Goal: Information Seeking & Learning: Learn about a topic

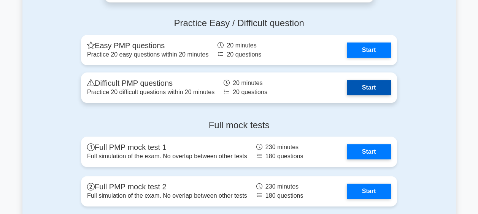
click at [372, 83] on link "Start" at bounding box center [369, 87] width 44 height 15
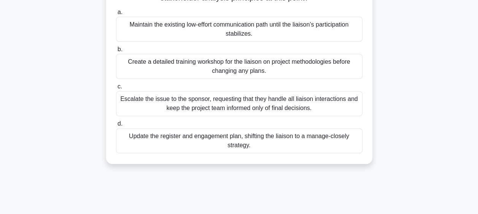
scroll to position [114, 0]
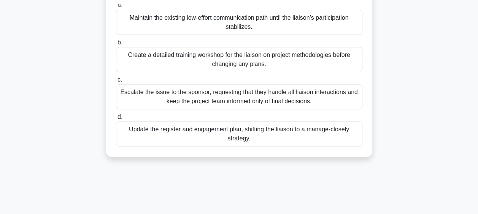
click at [331, 132] on div "Update the register and engagement plan, shifting the liaison to a manage-close…" at bounding box center [239, 134] width 246 height 25
click at [116, 120] on input "d. Update the register and engagement plan, shifting the liaison to a manage-cl…" at bounding box center [116, 117] width 0 height 5
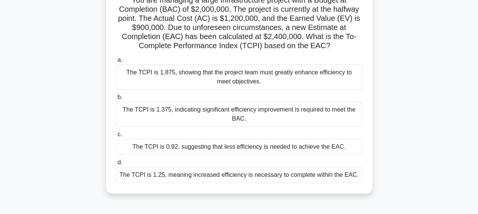
scroll to position [76, 0]
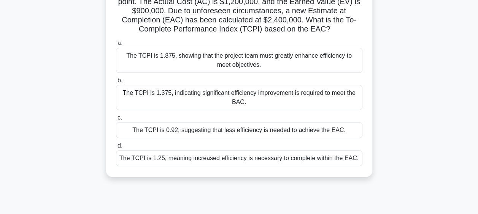
click at [329, 109] on div "The TCPI is 1.375, indicating significant efficiency improvement is required to…" at bounding box center [239, 97] width 246 height 25
click at [116, 83] on input "b. The TCPI is 1.375, indicating significant efficiency improvement is required…" at bounding box center [116, 80] width 0 height 5
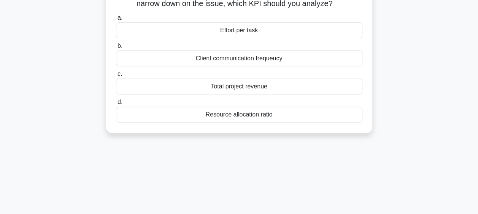
scroll to position [0, 0]
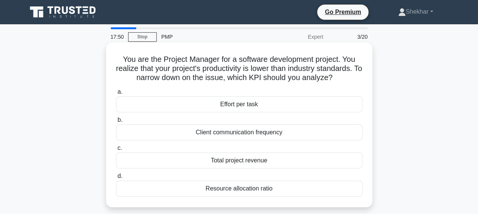
click at [287, 107] on div "Effort per task" at bounding box center [239, 105] width 246 height 16
click at [116, 95] on input "a. Effort per task" at bounding box center [116, 92] width 0 height 5
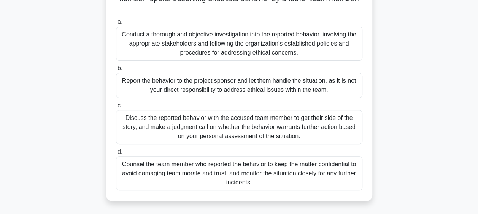
scroll to position [54, 0]
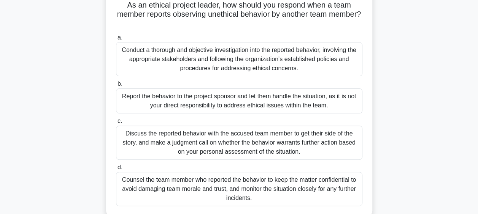
click at [220, 149] on div "Discuss the reported behavior with the accused team member to get their side of…" at bounding box center [239, 143] width 246 height 34
click at [116, 124] on input "c. Discuss the reported behavior with the accused team member to get their side…" at bounding box center [116, 121] width 0 height 5
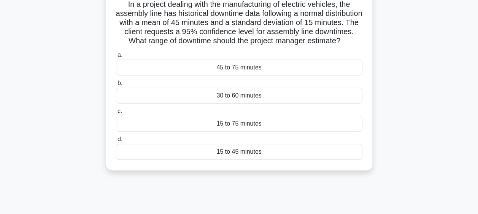
scroll to position [76, 0]
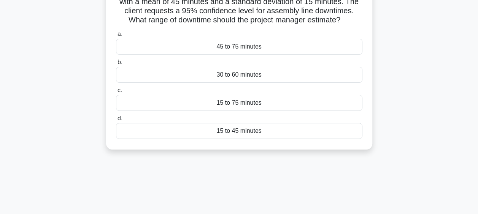
click at [254, 81] on div "30 to 60 minutes" at bounding box center [239, 75] width 246 height 16
click at [116, 65] on input "b. 30 to 60 minutes" at bounding box center [116, 62] width 0 height 5
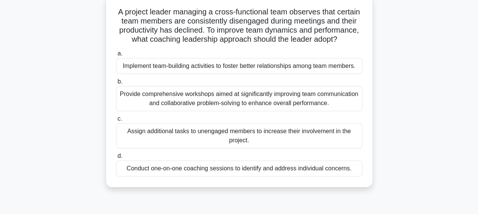
scroll to position [38, 0]
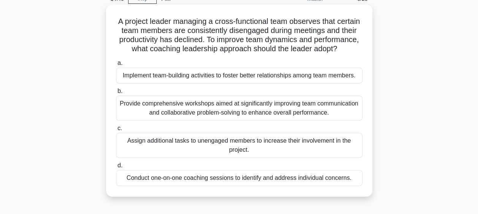
click at [266, 186] on div "Conduct one-on-one coaching sessions to identify and address individual concern…" at bounding box center [239, 178] width 246 height 16
click at [116, 168] on input "d. Conduct one-on-one coaching sessions to identify and address individual conc…" at bounding box center [116, 166] width 0 height 5
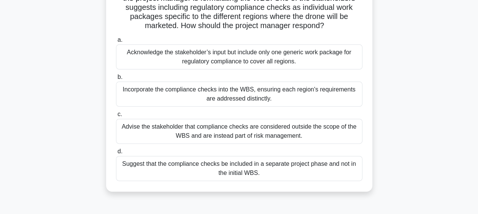
scroll to position [71, 0]
click at [133, 99] on div "Incorporate the compliance checks into the WBS, ensuring each region's requirem…" at bounding box center [239, 93] width 246 height 25
click at [116, 79] on input "b. Incorporate the compliance checks into the WBS, ensuring each region's requi…" at bounding box center [116, 77] width 0 height 5
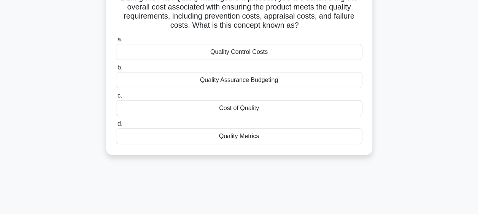
scroll to position [0, 0]
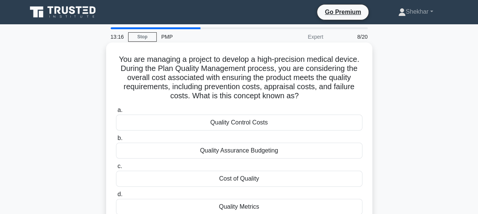
click at [277, 152] on div "Quality Assurance Budgeting" at bounding box center [239, 151] width 246 height 16
click at [116, 141] on input "b. Quality Assurance Budgeting" at bounding box center [116, 138] width 0 height 5
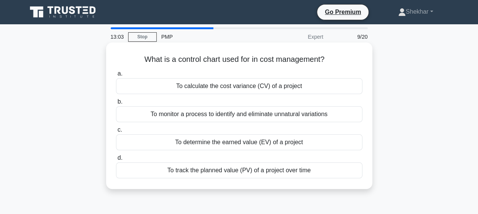
click at [297, 112] on div "To monitor a process to identify and eliminate unnatural variations" at bounding box center [239, 114] width 246 height 16
click at [116, 105] on input "b. To monitor a process to identify and eliminate unnatural variations" at bounding box center [116, 102] width 0 height 5
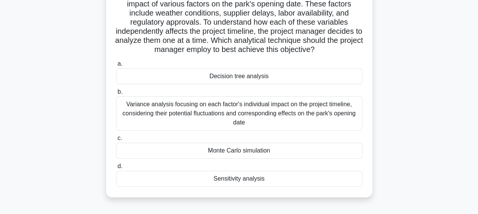
scroll to position [76, 0]
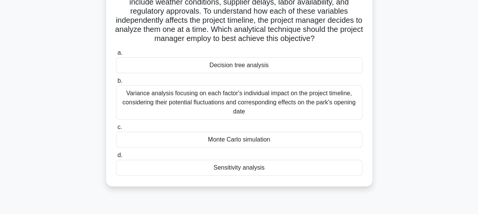
click at [294, 173] on div "Sensitivity analysis" at bounding box center [239, 168] width 246 height 16
click at [116, 158] on input "d. Sensitivity analysis" at bounding box center [116, 155] width 0 height 5
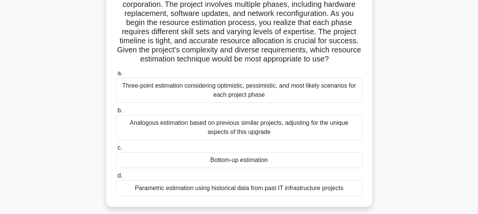
scroll to position [67, 0]
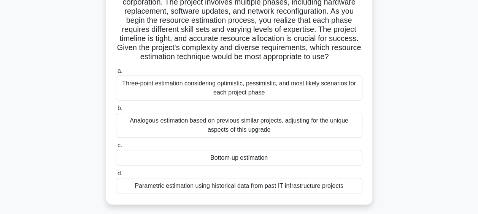
click at [243, 164] on div "Bottom-up estimation" at bounding box center [239, 158] width 246 height 16
click at [116, 148] on input "c. Bottom-up estimation" at bounding box center [116, 145] width 0 height 5
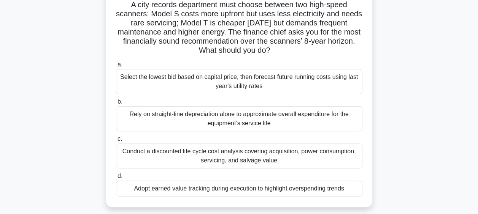
scroll to position [76, 0]
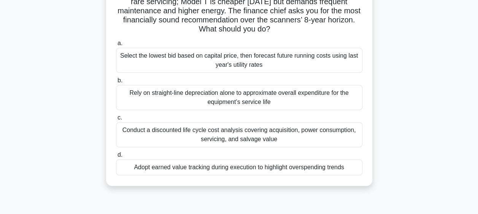
click at [225, 140] on div "Conduct a discounted life cycle cost analysis covering acquisition, power consu…" at bounding box center [239, 134] width 246 height 25
click at [116, 121] on input "c. Conduct a discounted life cycle cost analysis covering acquisition, power co…" at bounding box center [116, 118] width 0 height 5
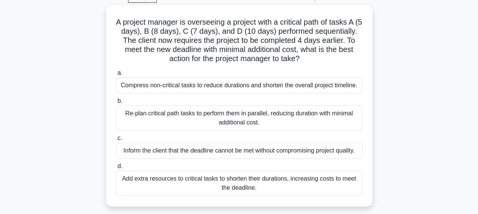
scroll to position [46, 0]
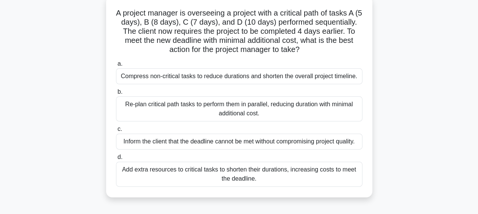
click at [253, 173] on div "Add extra resources to critical tasks to shorten their durations, increasing co…" at bounding box center [239, 174] width 246 height 25
click at [116, 160] on input "d. Add extra resources to critical tasks to shorten their durations, increasing…" at bounding box center [116, 157] width 0 height 5
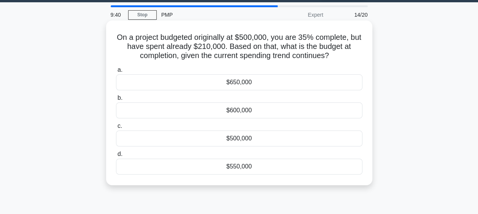
scroll to position [0, 0]
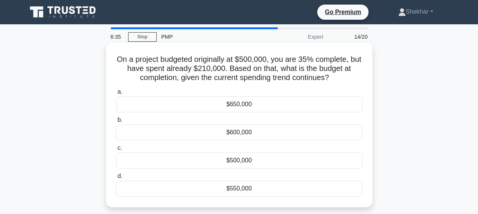
click at [290, 110] on div "$650,000" at bounding box center [239, 105] width 246 height 16
click at [116, 95] on input "a. $650,000" at bounding box center [116, 92] width 0 height 5
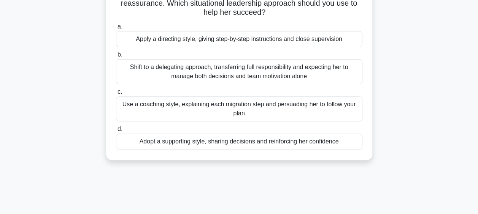
scroll to position [114, 0]
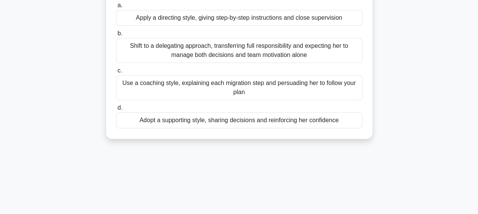
click at [284, 121] on div "Adopt a supporting style, sharing decisions and reinforcing her confidence" at bounding box center [239, 121] width 246 height 16
click at [116, 111] on input "d. Adopt a supporting style, sharing decisions and reinforcing her confidence" at bounding box center [116, 108] width 0 height 5
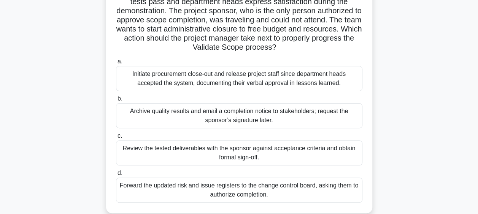
scroll to position [76, 0]
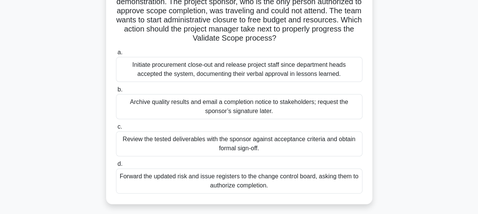
click at [303, 181] on div "Forward the updated risk and issue registers to the change control board, askin…" at bounding box center [239, 181] width 246 height 25
click at [116, 167] on input "d. Forward the updated risk and issue registers to the change control board, as…" at bounding box center [116, 164] width 0 height 5
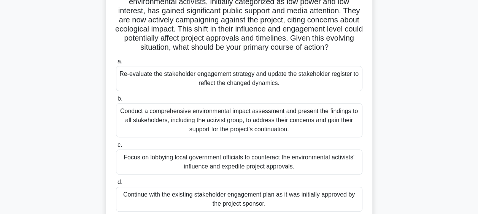
click at [256, 81] on div "Re-evaluate the stakeholder engagement strategy and update the stakeholder regi…" at bounding box center [239, 78] width 246 height 25
click at [116, 64] on input "a. Re-evaluate the stakeholder engagement strategy and update the stakeholder r…" at bounding box center [116, 61] width 0 height 5
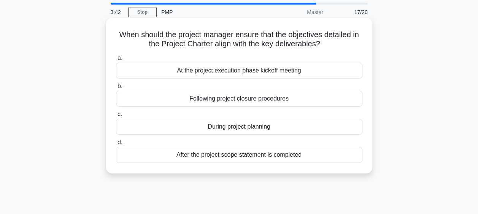
scroll to position [0, 0]
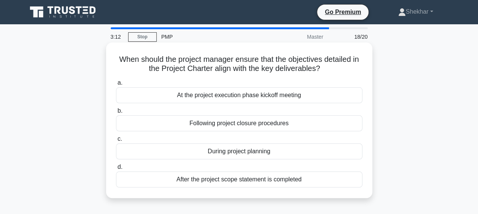
click at [239, 152] on div "During project planning" at bounding box center [239, 152] width 246 height 16
click at [116, 142] on input "c. During project planning" at bounding box center [116, 139] width 0 height 5
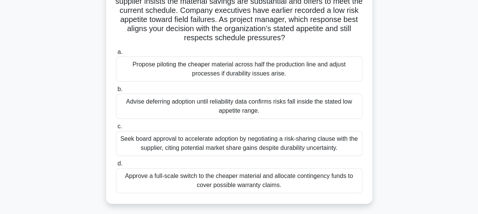
scroll to position [79, 0]
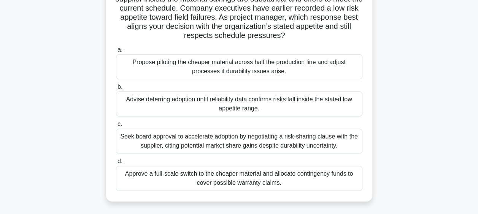
click at [181, 104] on div "Advise deferring adoption until reliability data confirms risks fall inside the…" at bounding box center [239, 104] width 246 height 25
click at [116, 90] on input "b. Advise deferring adoption until reliability data confirms risks fall inside …" at bounding box center [116, 87] width 0 height 5
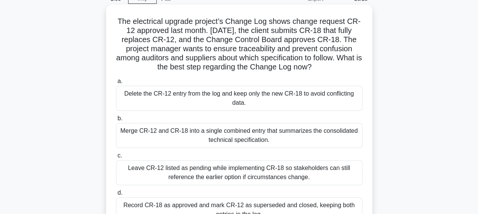
scroll to position [76, 0]
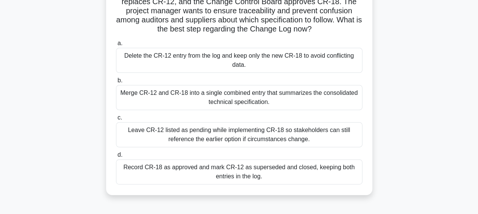
click at [179, 172] on div "Record CR-18 as approved and mark CR-12 as superseded and closed, keeping both …" at bounding box center [239, 172] width 246 height 25
click at [116, 158] on input "d. Record CR-18 as approved and mark CR-12 as superseded and closed, keeping bo…" at bounding box center [116, 155] width 0 height 5
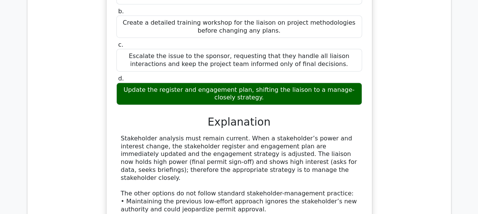
scroll to position [1103, 0]
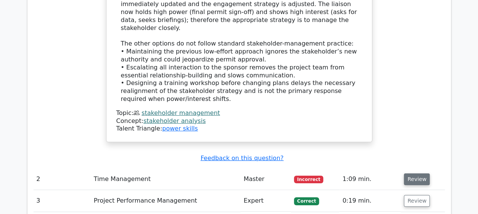
click at [421, 174] on button "Review" at bounding box center [417, 180] width 26 height 12
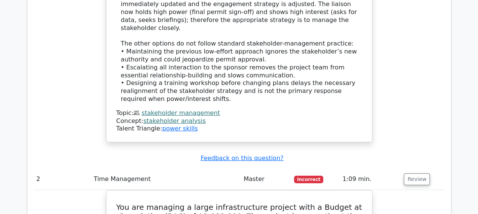
scroll to position [1217, 0]
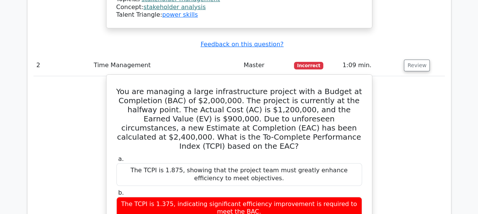
click at [345, 87] on h5 "You are managing a large infrastructure project with a Budget at Completion (BA…" at bounding box center [239, 119] width 247 height 64
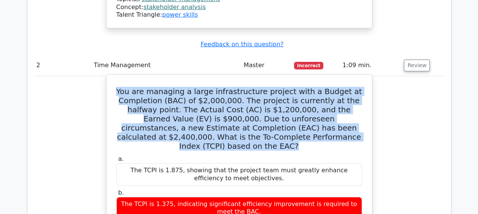
drag, startPoint x: 338, startPoint y: 82, endPoint x: 111, endPoint y: 36, distance: 231.7
copy h5 "You are managing a large infrastructure project with a Budget at Completion (BA…"
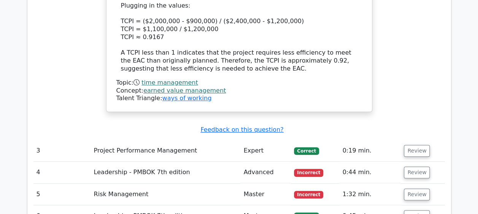
scroll to position [1635, 0]
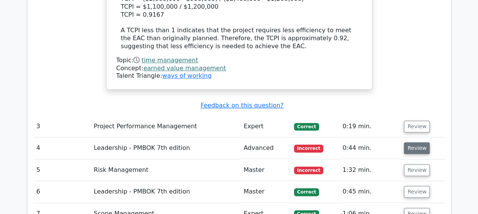
click at [415, 143] on button "Review" at bounding box center [417, 149] width 26 height 12
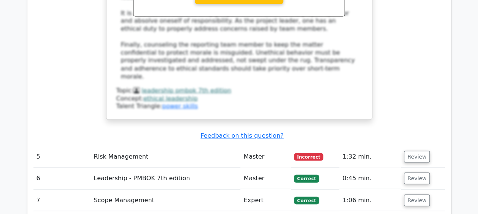
scroll to position [2054, 0]
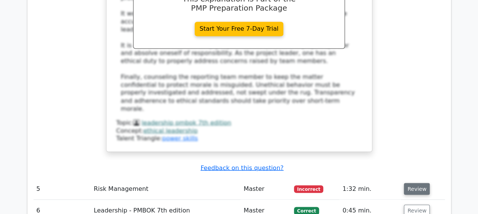
click at [418, 183] on button "Review" at bounding box center [417, 189] width 26 height 12
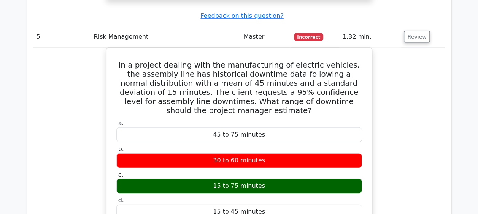
scroll to position [2320, 0]
